Goal: Check status

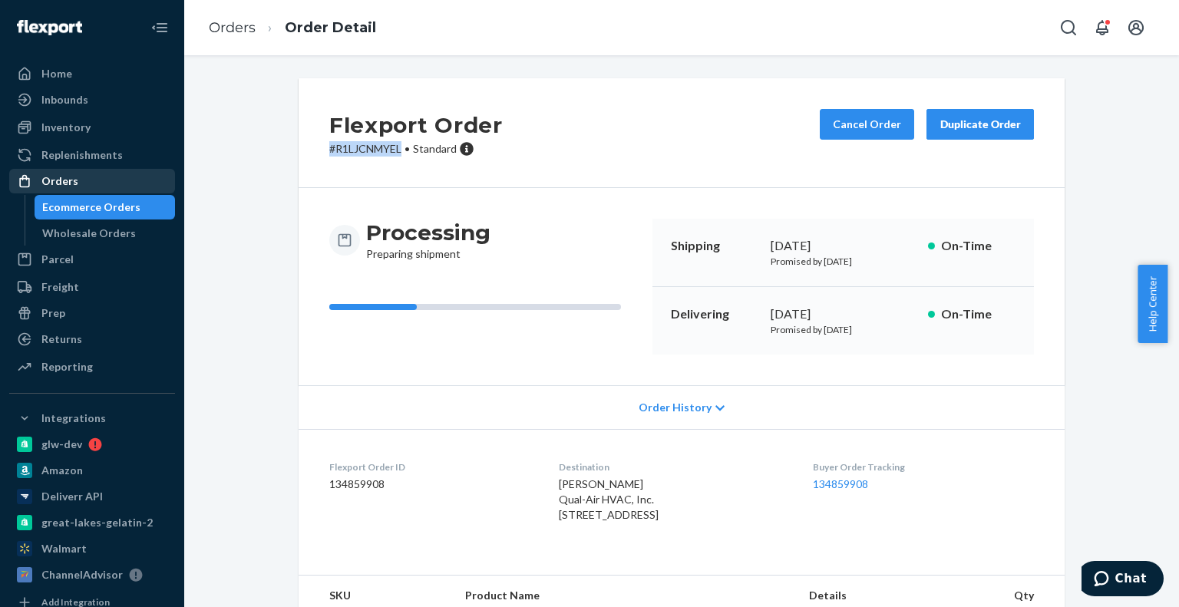
click at [94, 173] on div "Orders" at bounding box center [92, 180] width 163 height 21
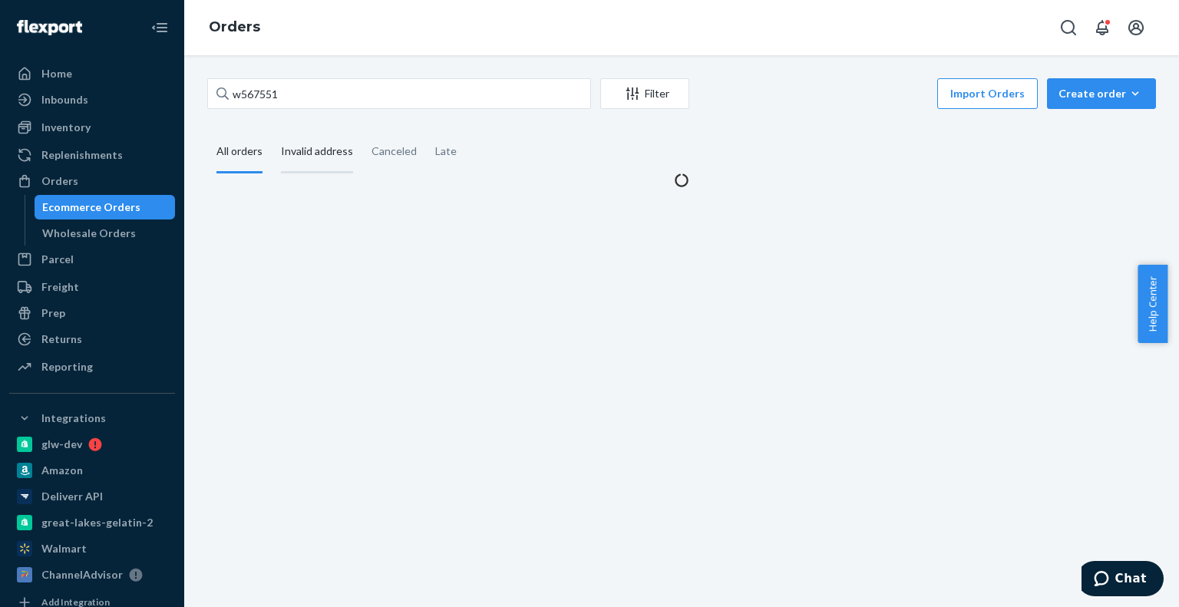
click at [301, 151] on div "Invalid address" at bounding box center [317, 152] width 72 height 42
click at [272, 131] on input "Invalid address" at bounding box center [272, 131] width 0 height 0
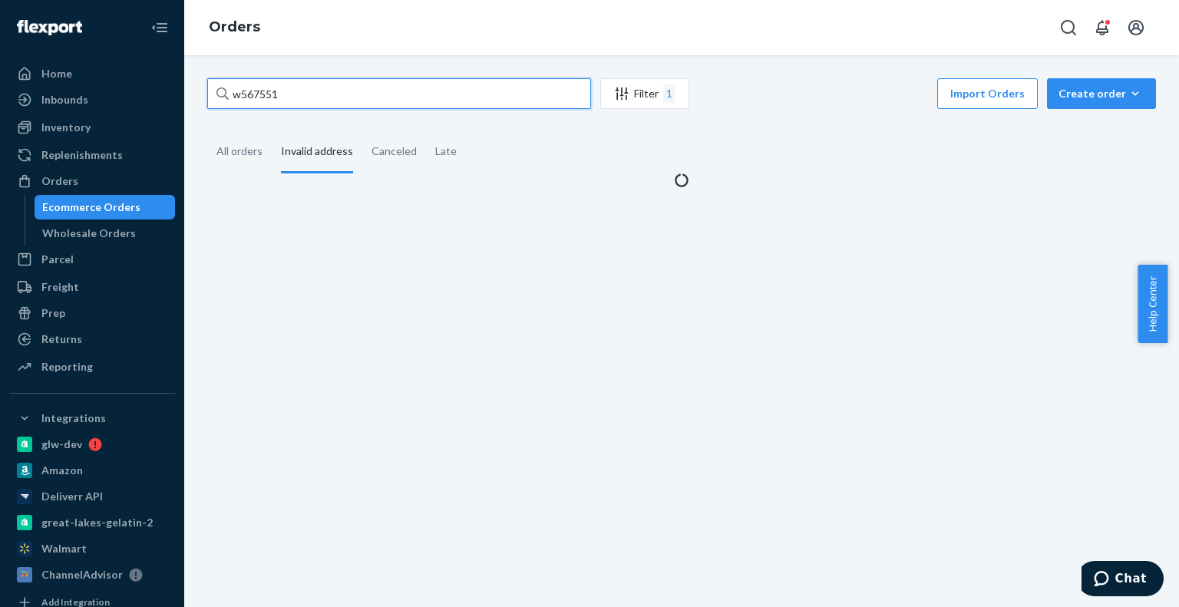
click at [285, 91] on input "w567551" at bounding box center [399, 93] width 384 height 31
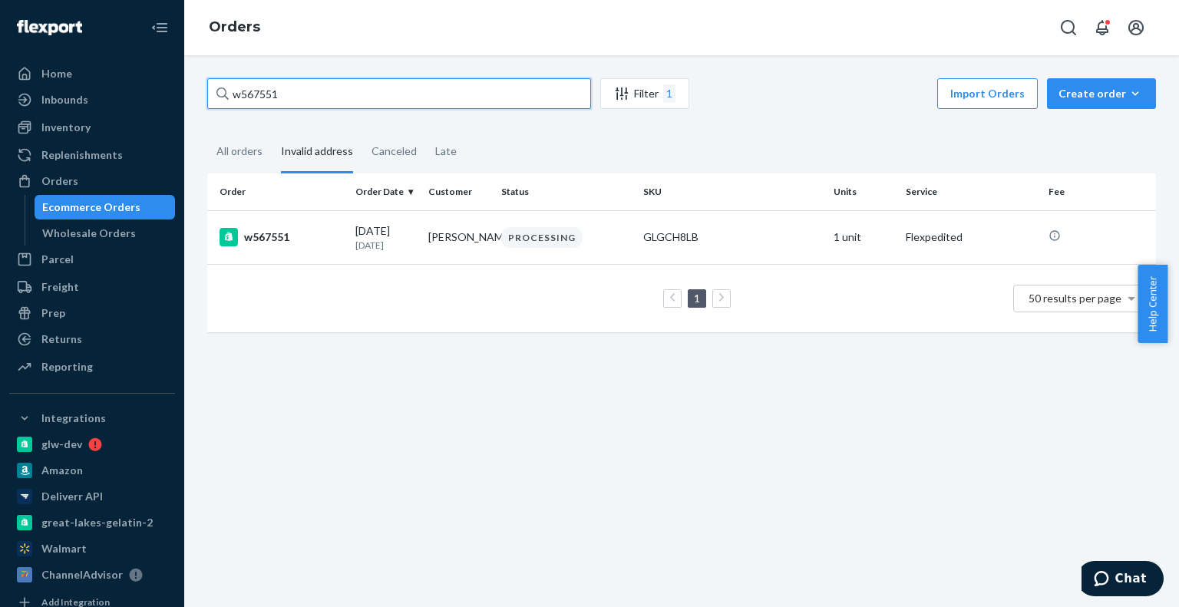
click at [285, 91] on input "w567551" at bounding box center [399, 93] width 384 height 31
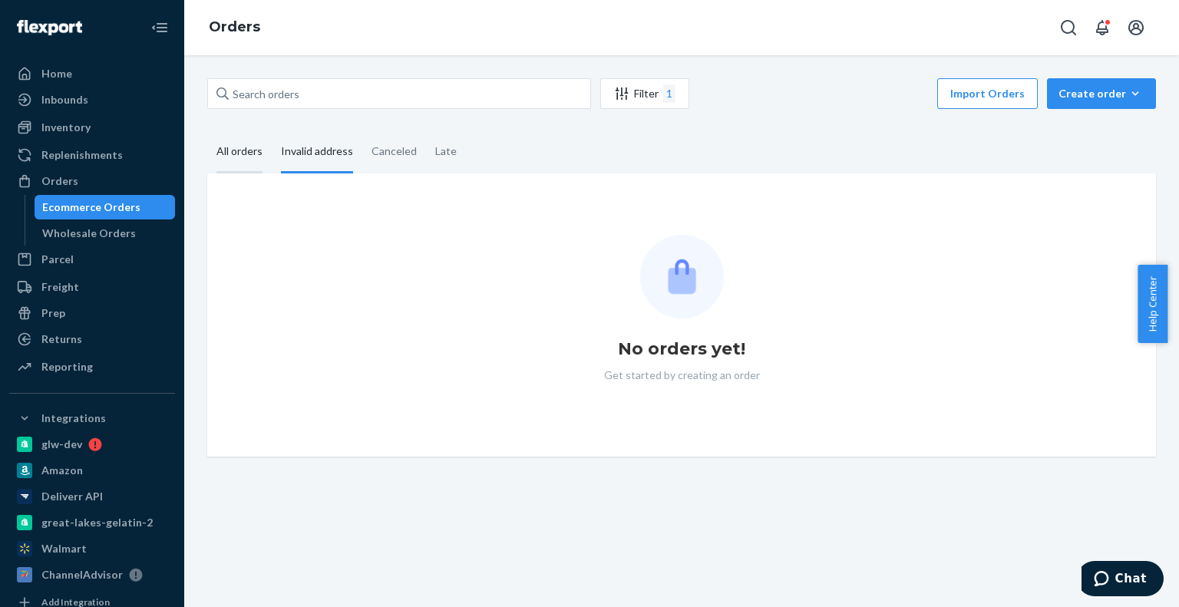
click at [235, 152] on div "All orders" at bounding box center [239, 152] width 46 height 42
click at [207, 131] on input "All orders" at bounding box center [207, 131] width 0 height 0
click at [305, 156] on div "Invalid address" at bounding box center [317, 152] width 72 height 42
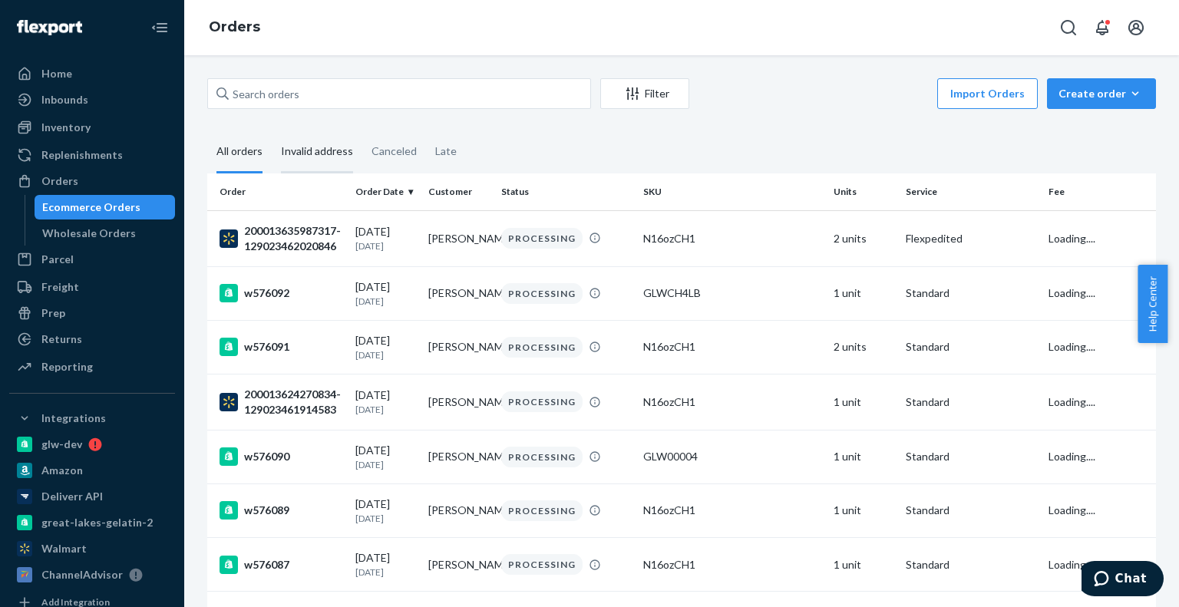
click at [302, 153] on div "Invalid address" at bounding box center [317, 152] width 72 height 42
click at [272, 131] on input "Invalid address" at bounding box center [272, 131] width 0 height 0
